Goal: Task Accomplishment & Management: Use online tool/utility

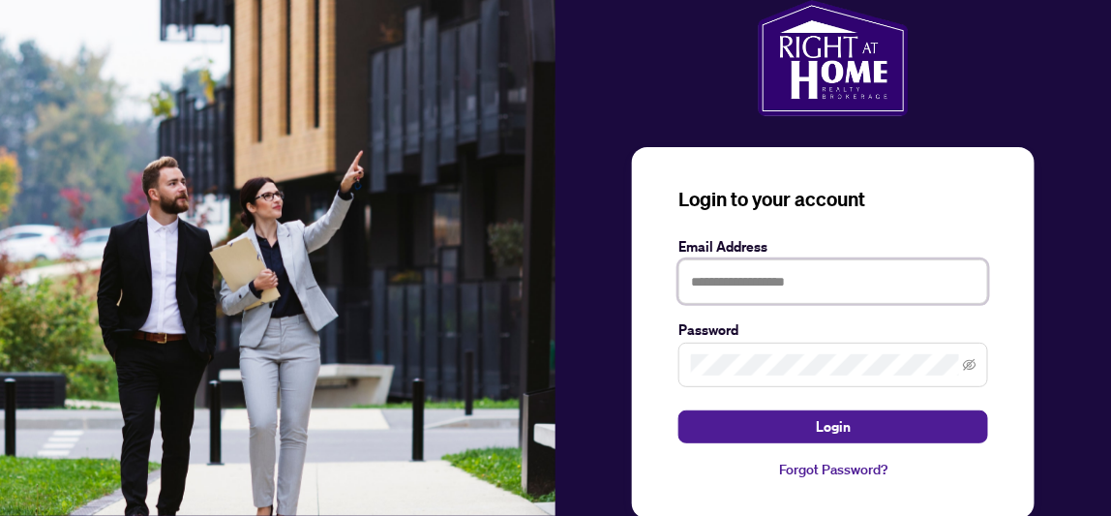
click at [744, 282] on input "text" at bounding box center [833, 281] width 310 height 45
type input "**********"
click at [816, 379] on span at bounding box center [833, 364] width 310 height 45
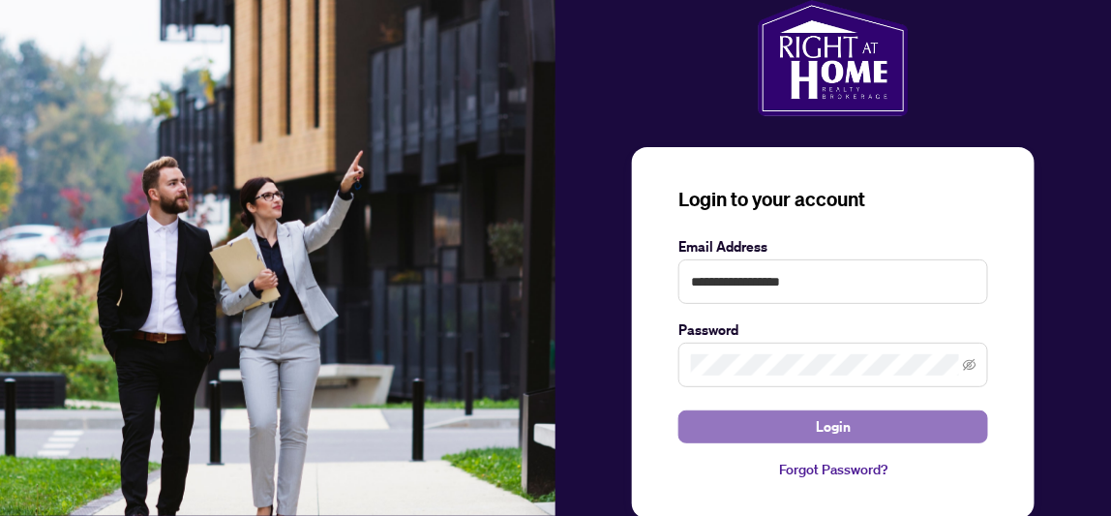
click at [817, 429] on span "Login" at bounding box center [833, 426] width 35 height 31
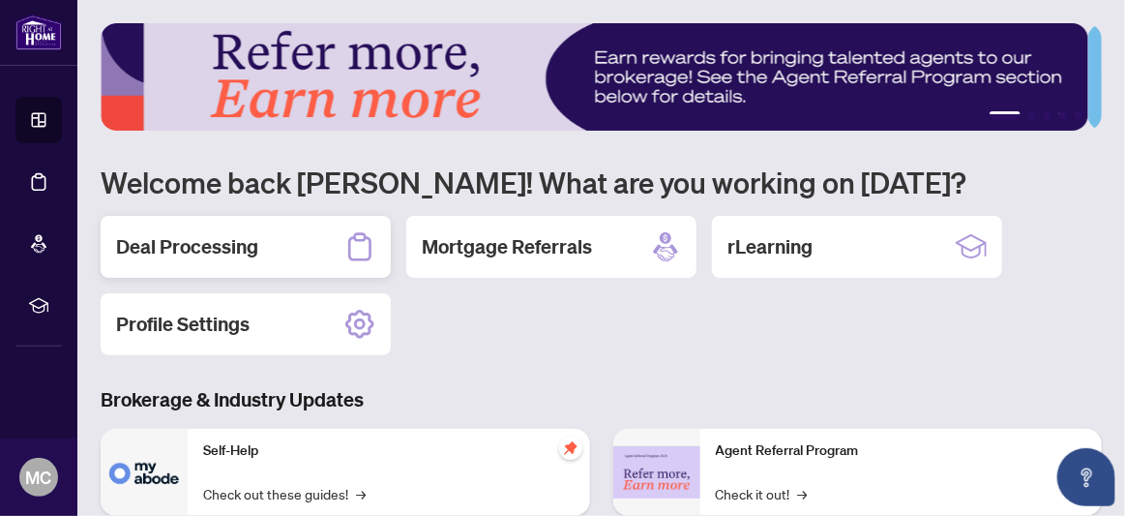
click at [223, 234] on h2 "Deal Processing" at bounding box center [187, 246] width 142 height 27
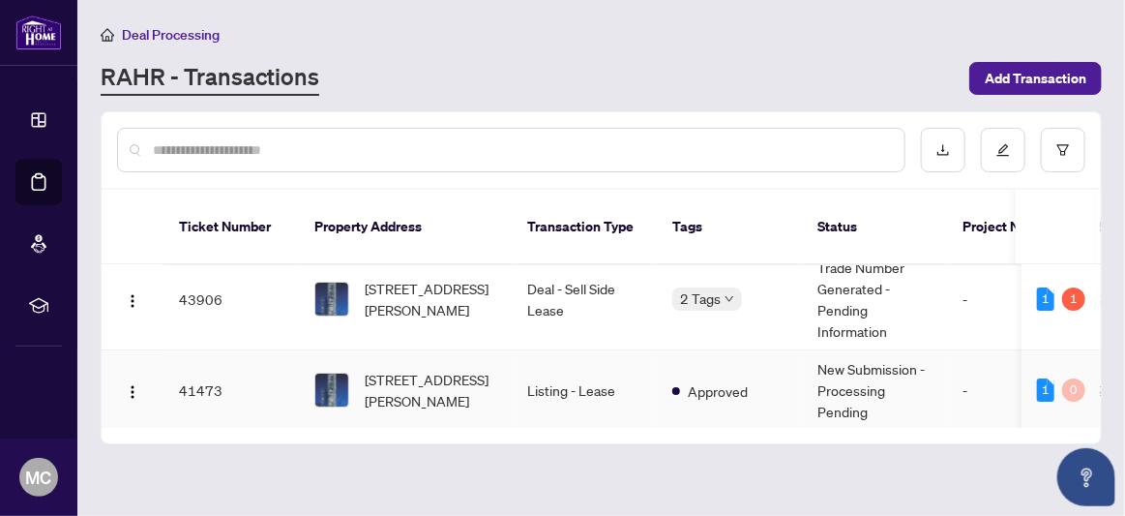
scroll to position [24, 0]
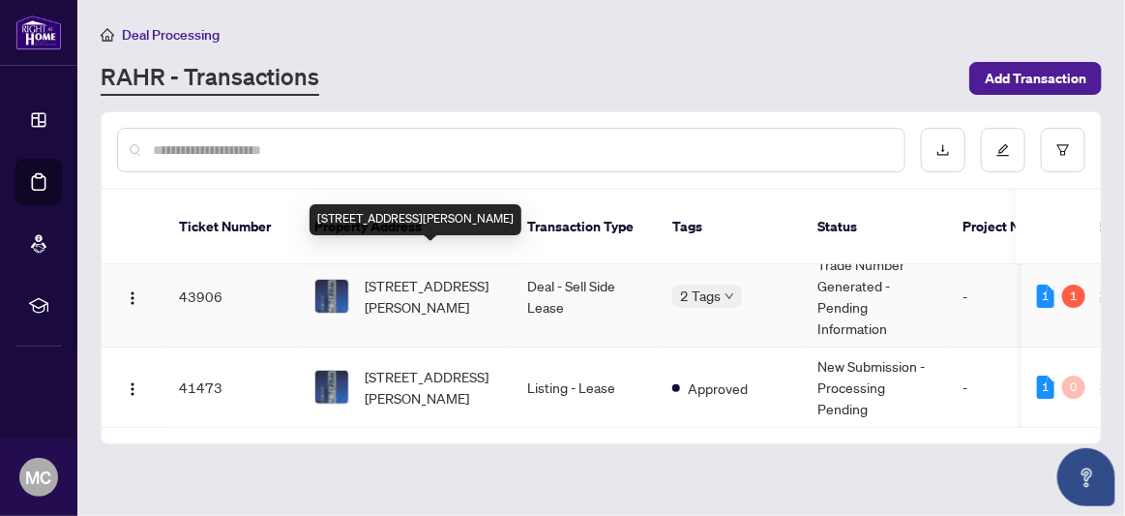
click at [431, 275] on span "[STREET_ADDRESS][PERSON_NAME]" at bounding box center [431, 296] width 132 height 43
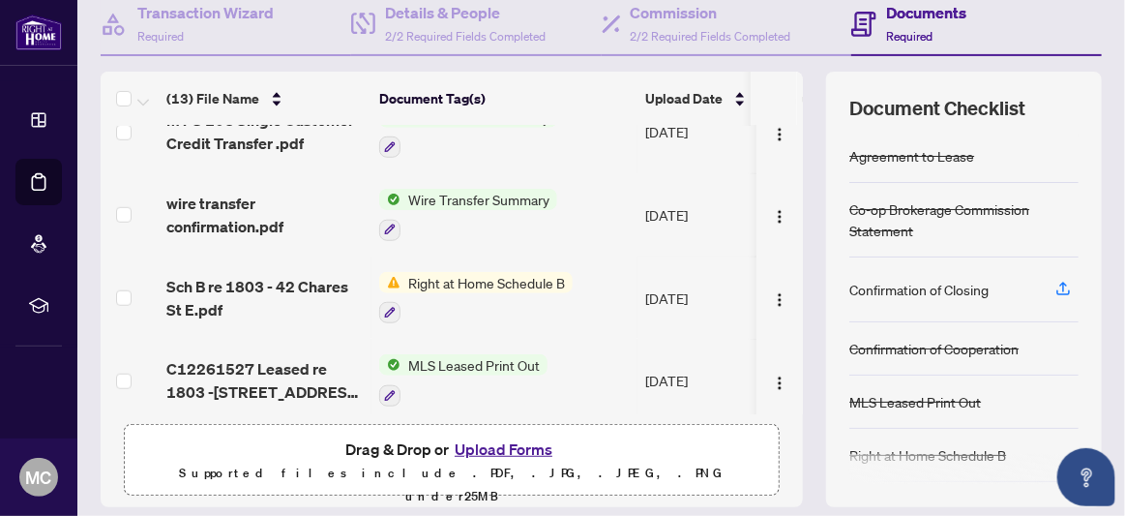
scroll to position [677, 0]
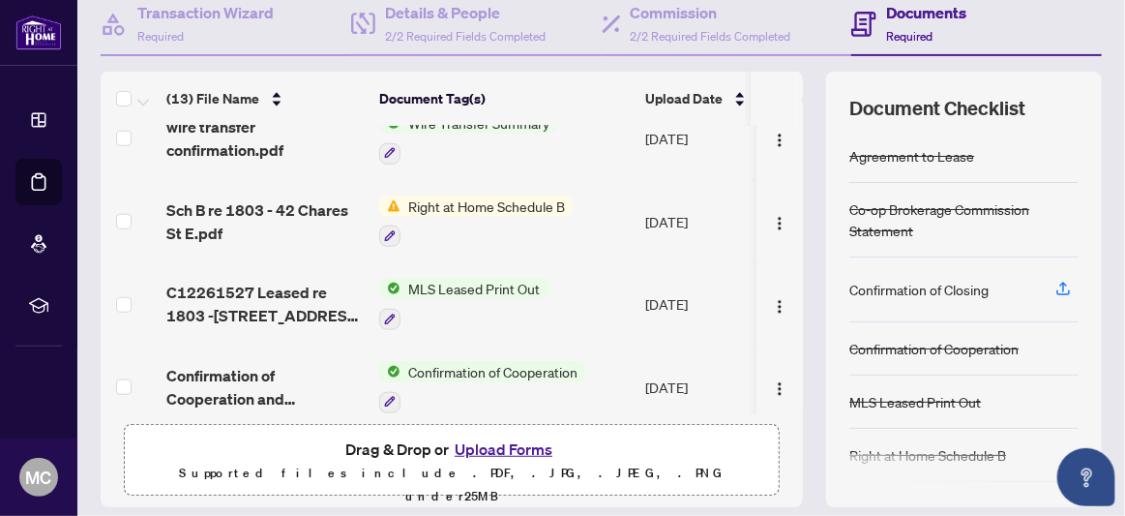
click at [449, 201] on span "Right at Home Schedule B" at bounding box center [487, 205] width 172 height 21
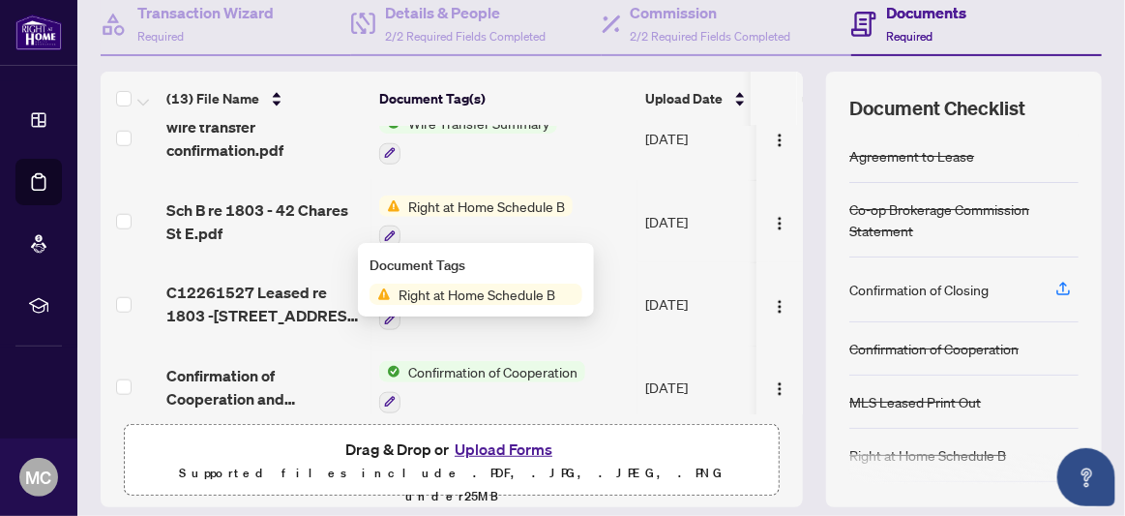
click at [466, 297] on span "Right at Home Schedule B" at bounding box center [477, 293] width 172 height 21
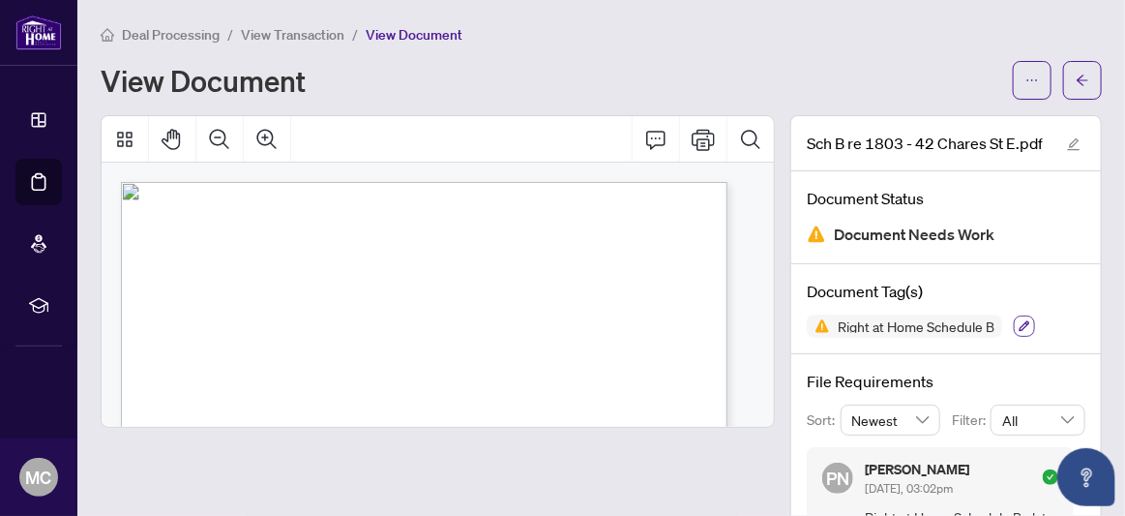
click at [1019, 323] on icon "button" at bounding box center [1025, 326] width 12 height 12
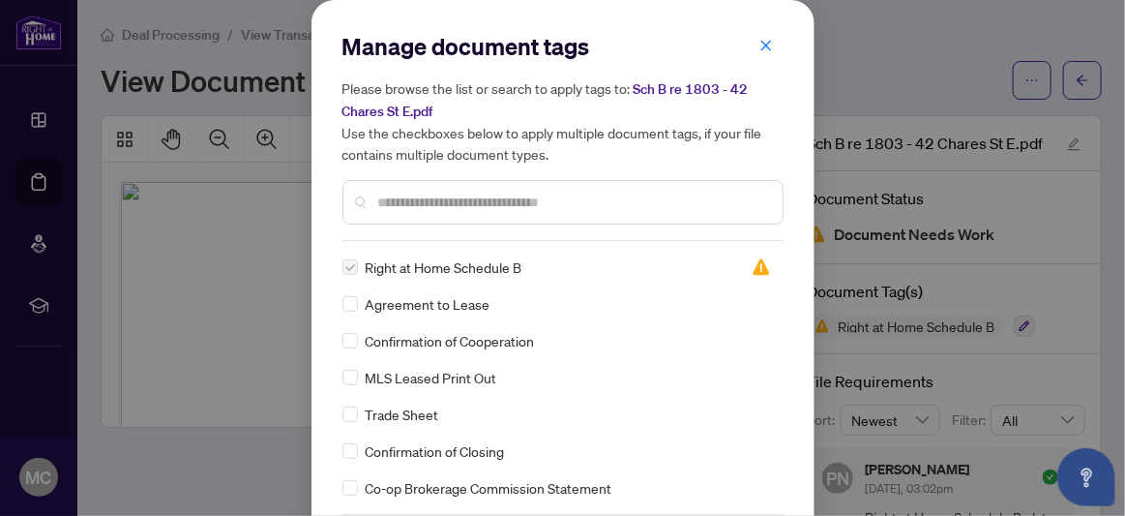
click at [662, 295] on div "Agreement to Lease" at bounding box center [557, 303] width 430 height 21
click at [759, 39] on icon "close" at bounding box center [766, 46] width 14 height 14
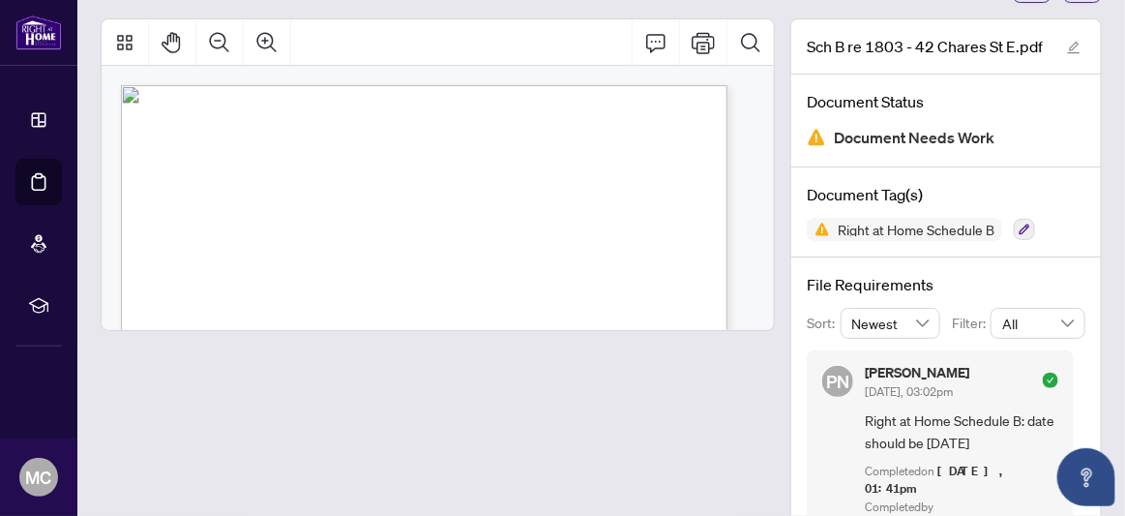
scroll to position [148, 0]
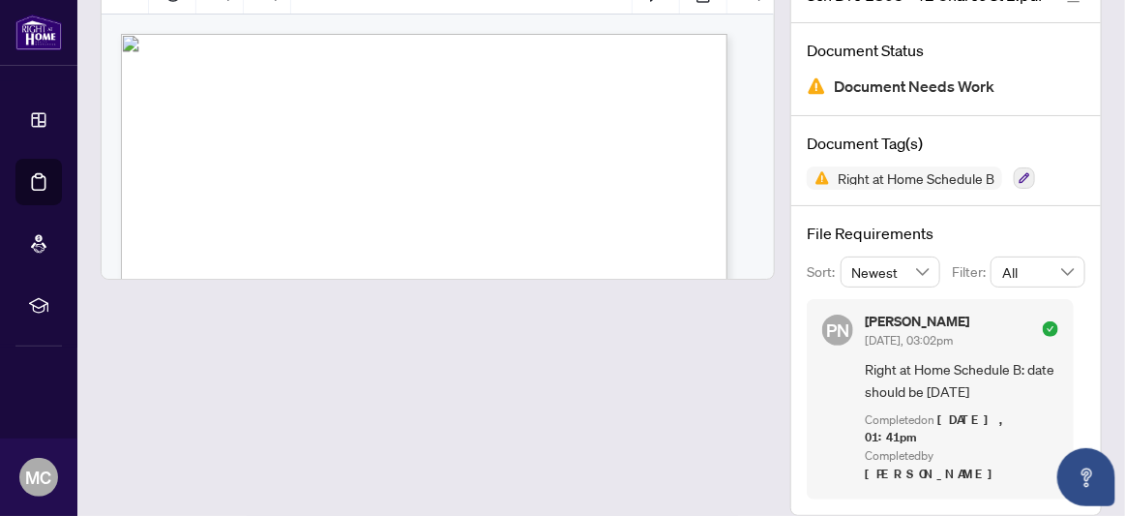
click at [1043, 325] on icon "check-circle" at bounding box center [1050, 328] width 15 height 15
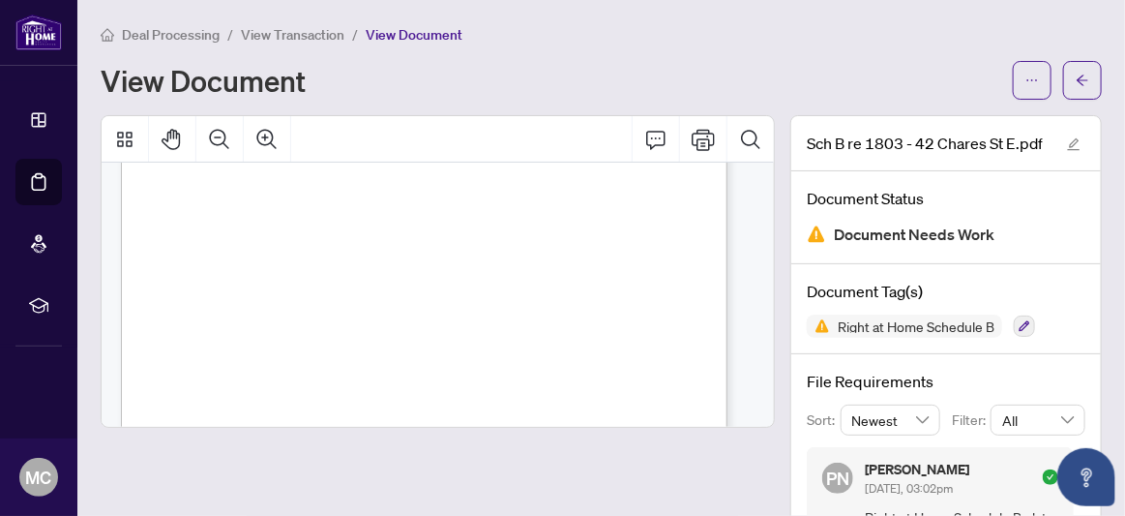
scroll to position [0, 0]
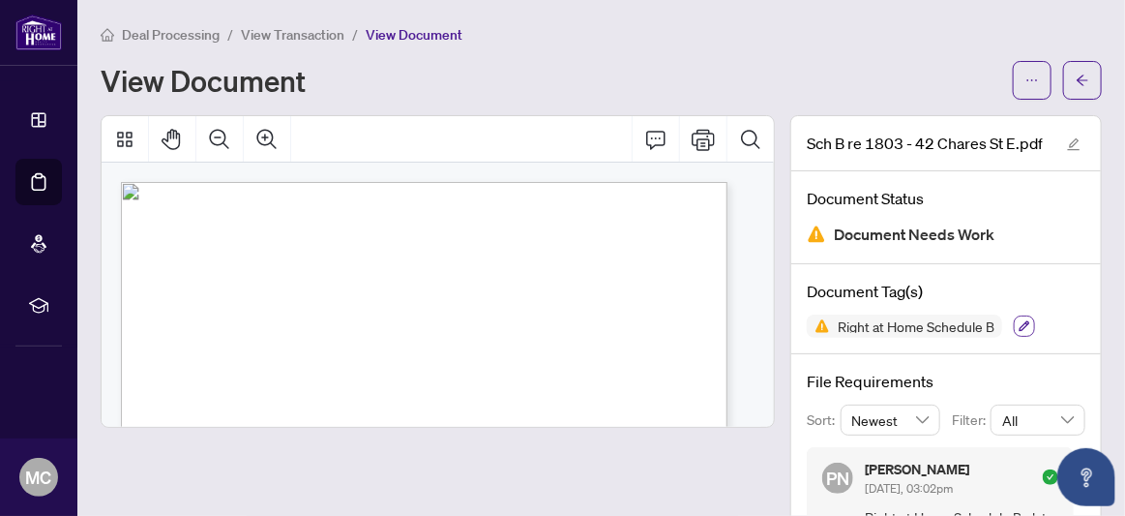
click at [1019, 327] on icon "button" at bounding box center [1025, 326] width 12 height 12
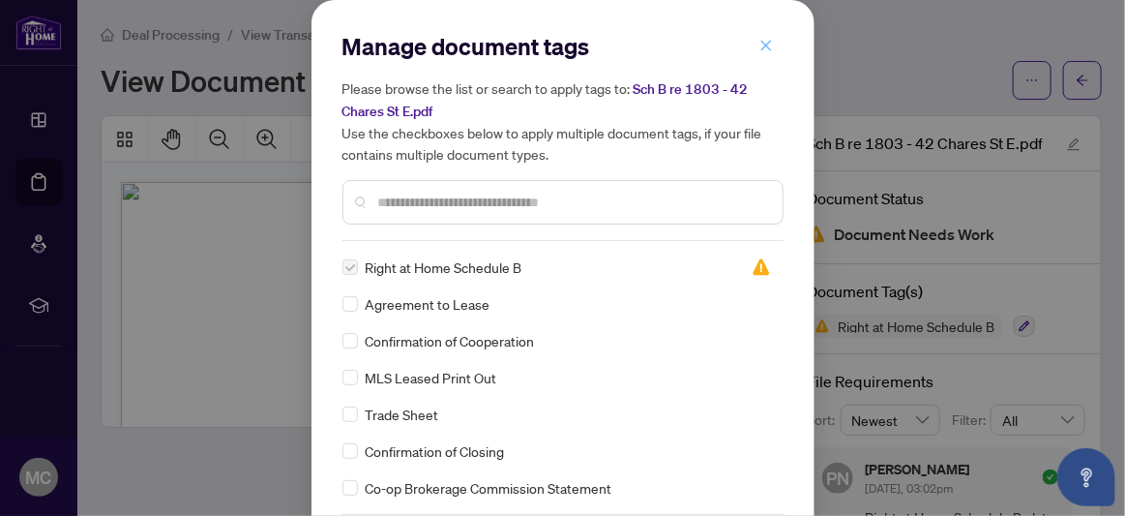
click at [763, 43] on icon "close" at bounding box center [766, 46] width 14 height 14
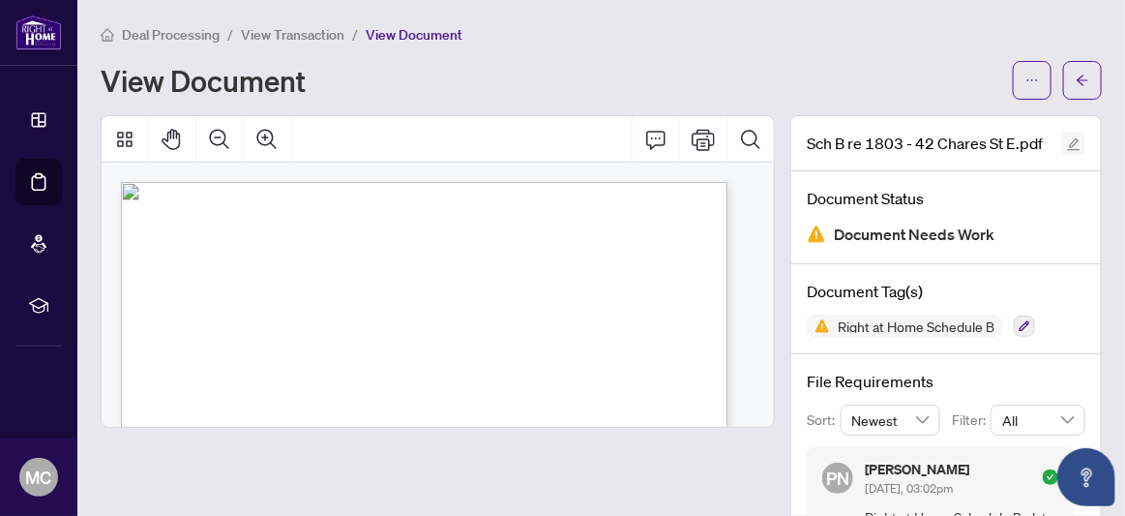
click at [1068, 143] on icon "edit" at bounding box center [1074, 144] width 13 height 13
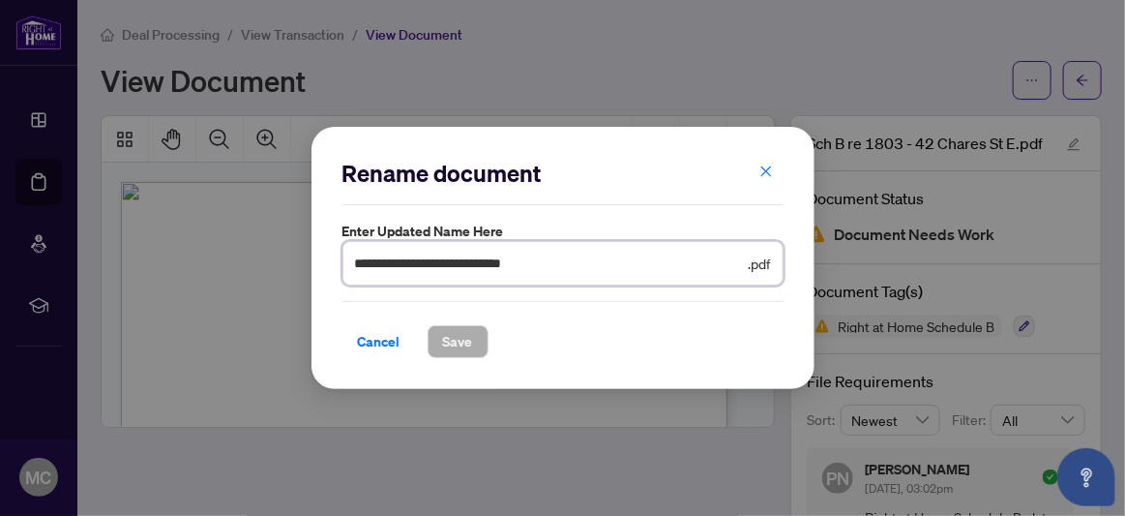
click at [542, 266] on input "**********" at bounding box center [550, 262] width 390 height 21
click at [544, 266] on input "**********" at bounding box center [550, 262] width 390 height 21
click at [767, 166] on icon "close" at bounding box center [766, 171] width 14 height 14
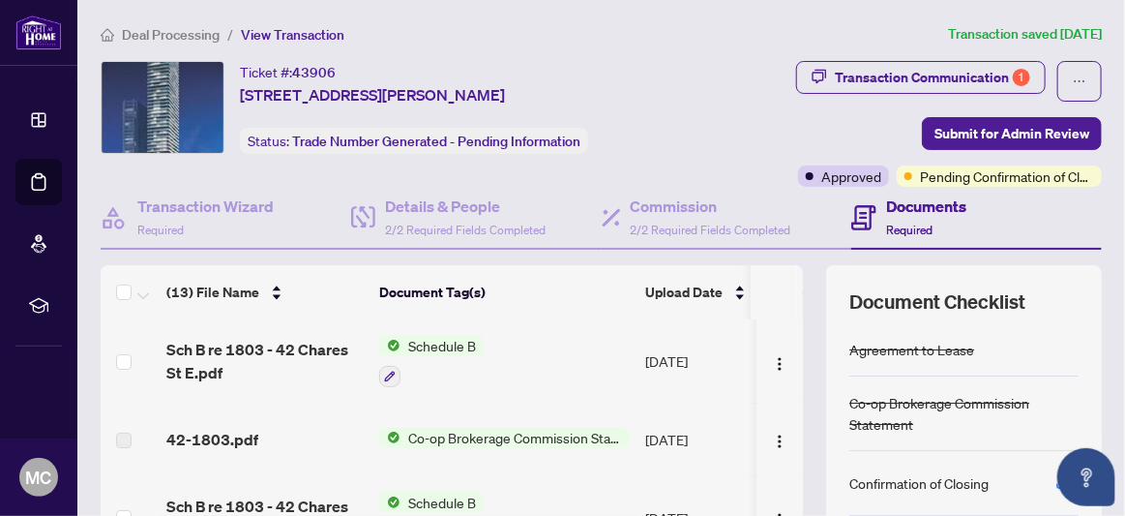
click at [446, 343] on span "Schedule B" at bounding box center [442, 345] width 83 height 21
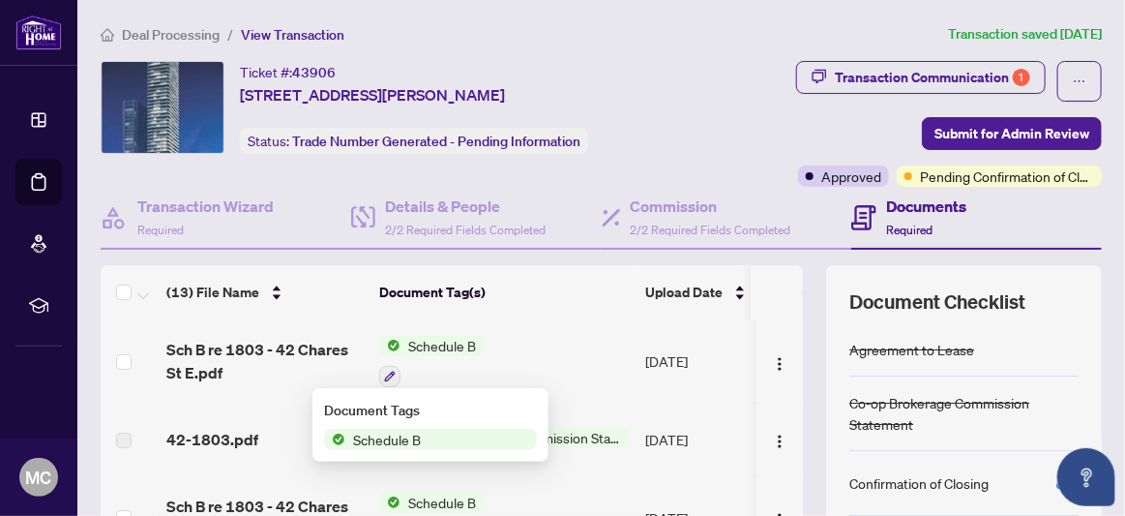
click at [446, 343] on span "Schedule B" at bounding box center [442, 345] width 83 height 21
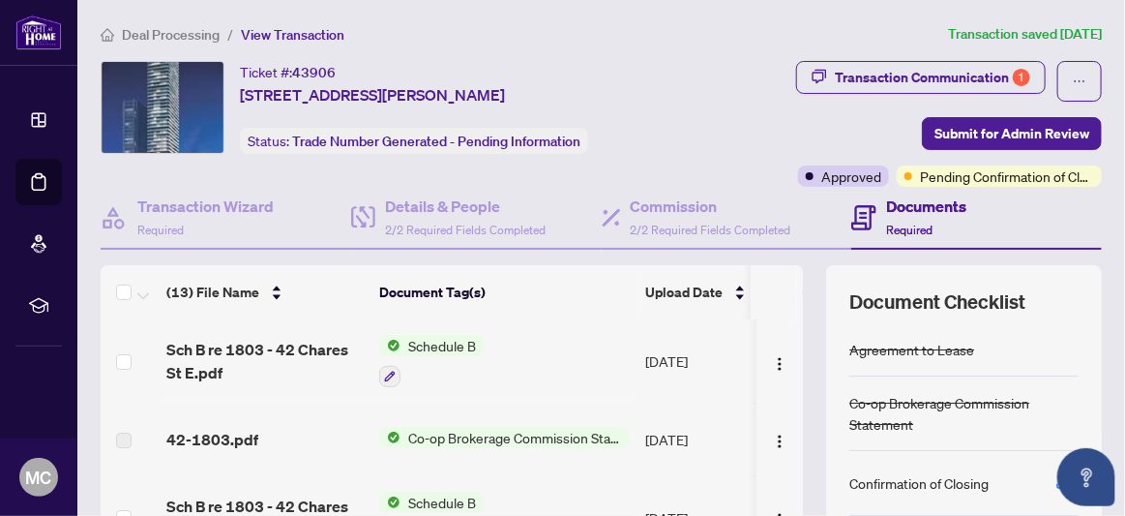
click at [446, 343] on span "Schedule B" at bounding box center [442, 345] width 83 height 21
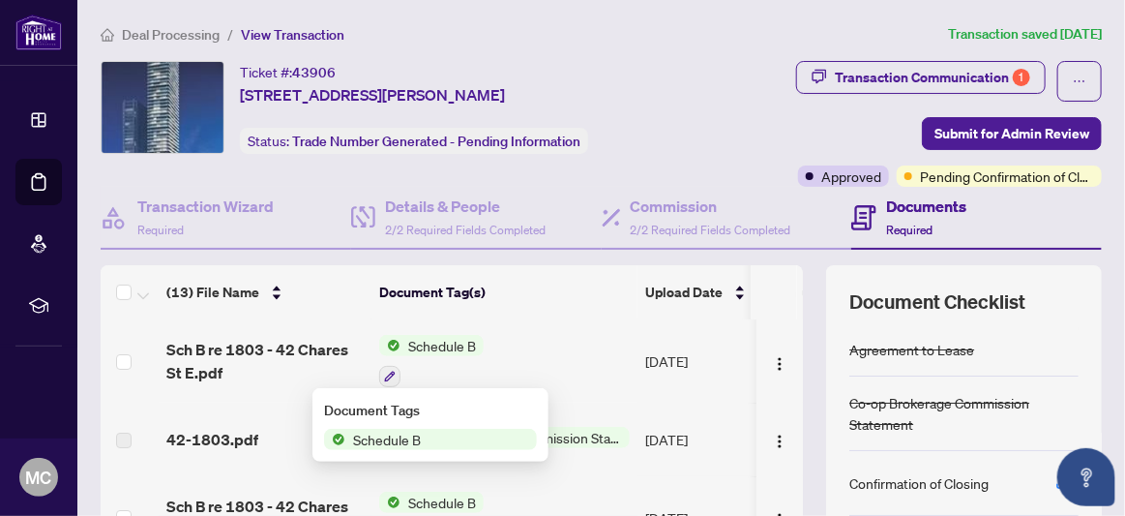
click at [373, 436] on span "Schedule B" at bounding box center [386, 439] width 83 height 21
